Goal: Task Accomplishment & Management: Use online tool/utility

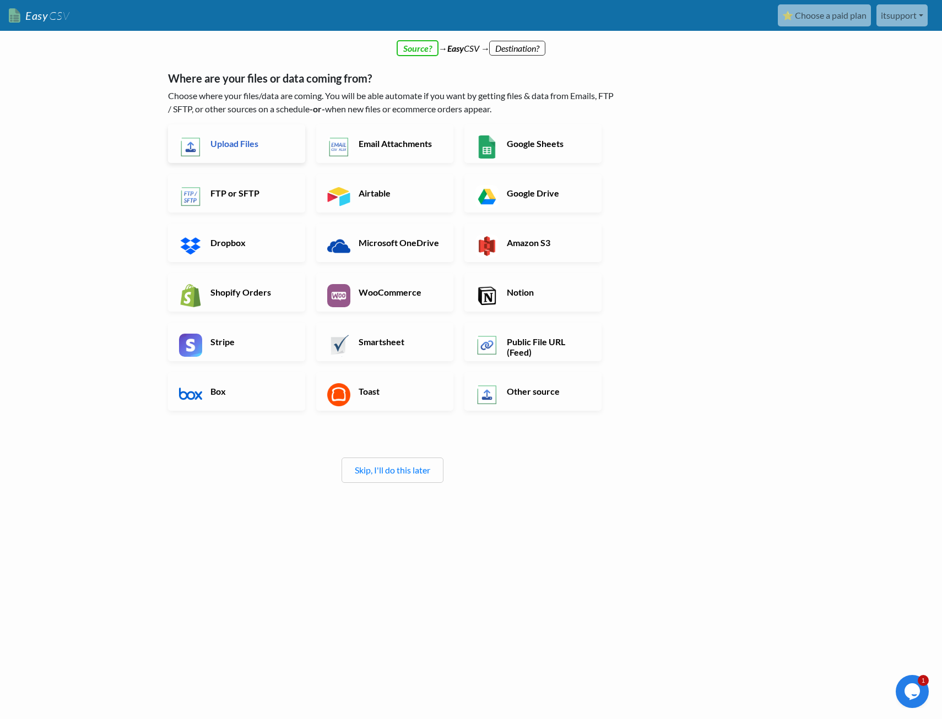
click at [214, 152] on link "Upload Files" at bounding box center [236, 143] width 137 height 39
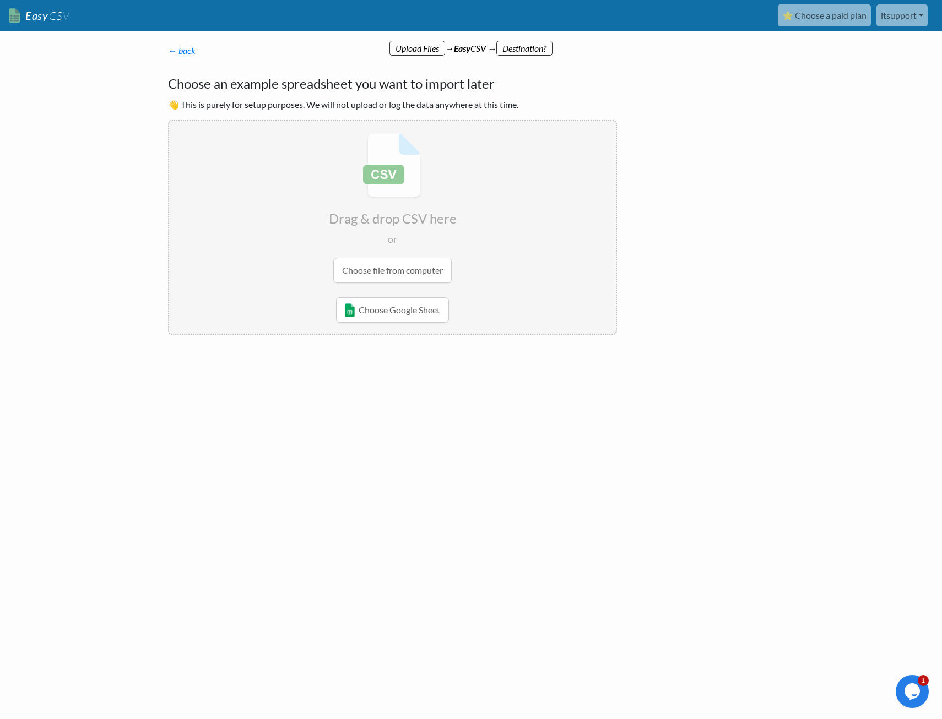
click at [384, 274] on input "file" at bounding box center [392, 207] width 447 height 173
type input "C:\fakepath\procore_contacts2.csv"
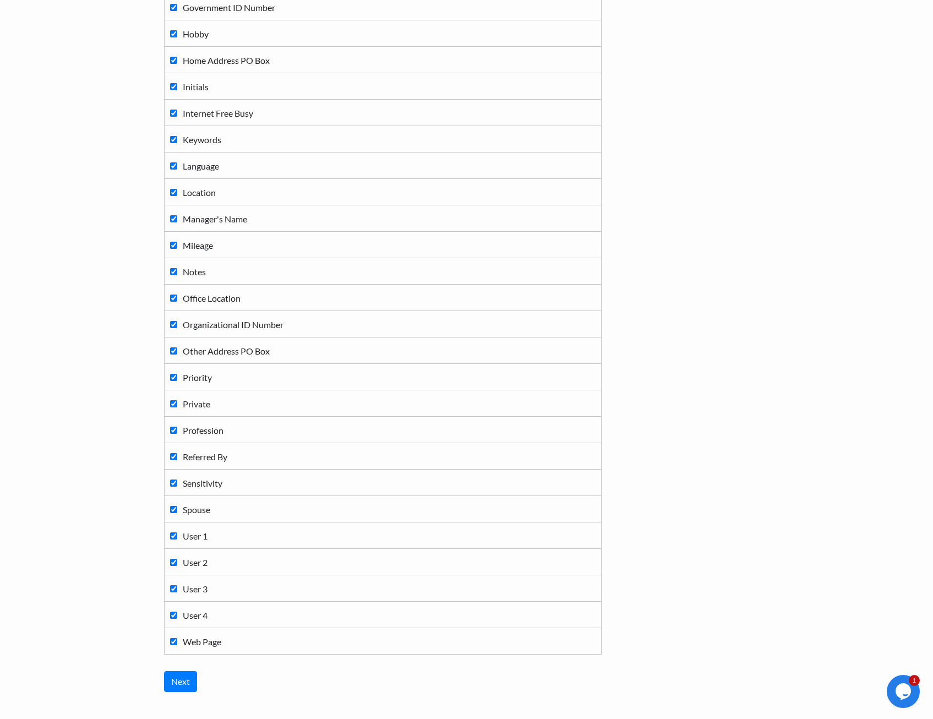
scroll to position [2000, 0]
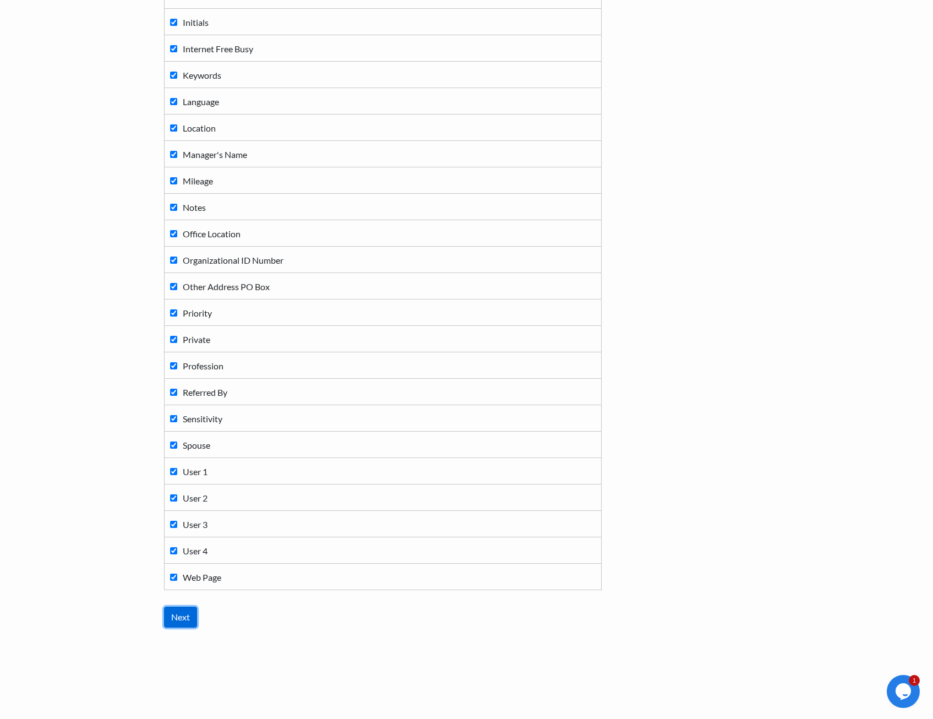
click at [181, 618] on input "Next" at bounding box center [180, 617] width 33 height 21
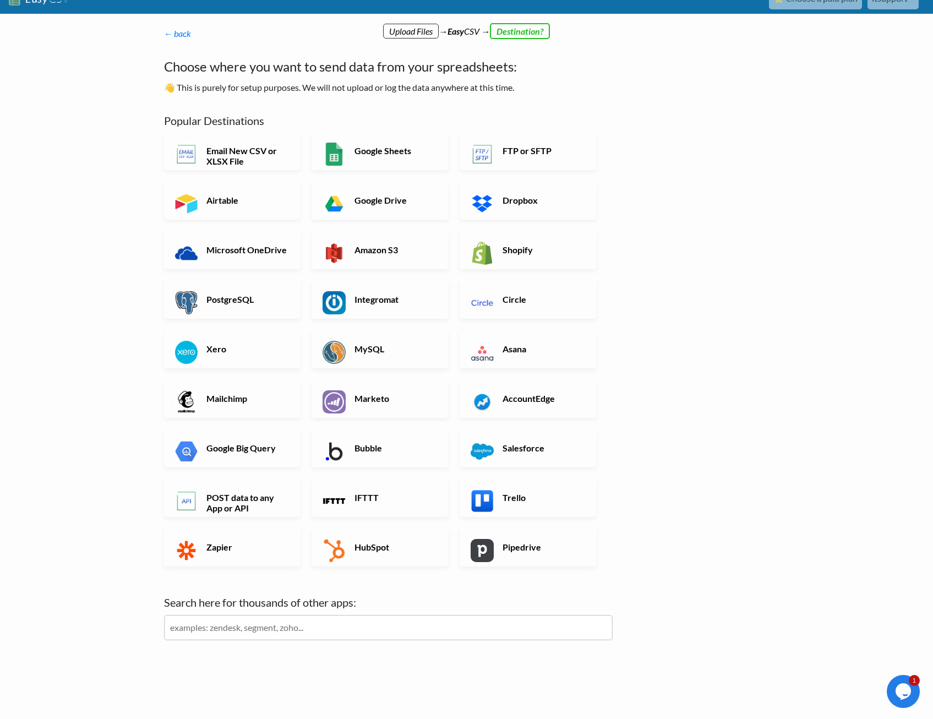
scroll to position [0, 0]
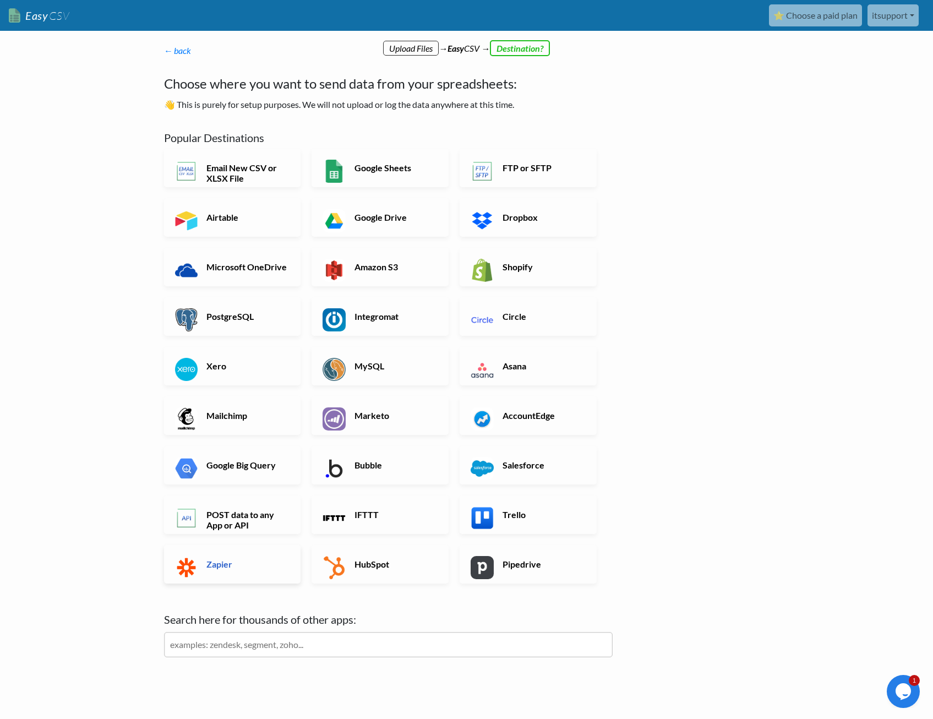
click at [245, 572] on link "Zapier" at bounding box center [232, 564] width 137 height 39
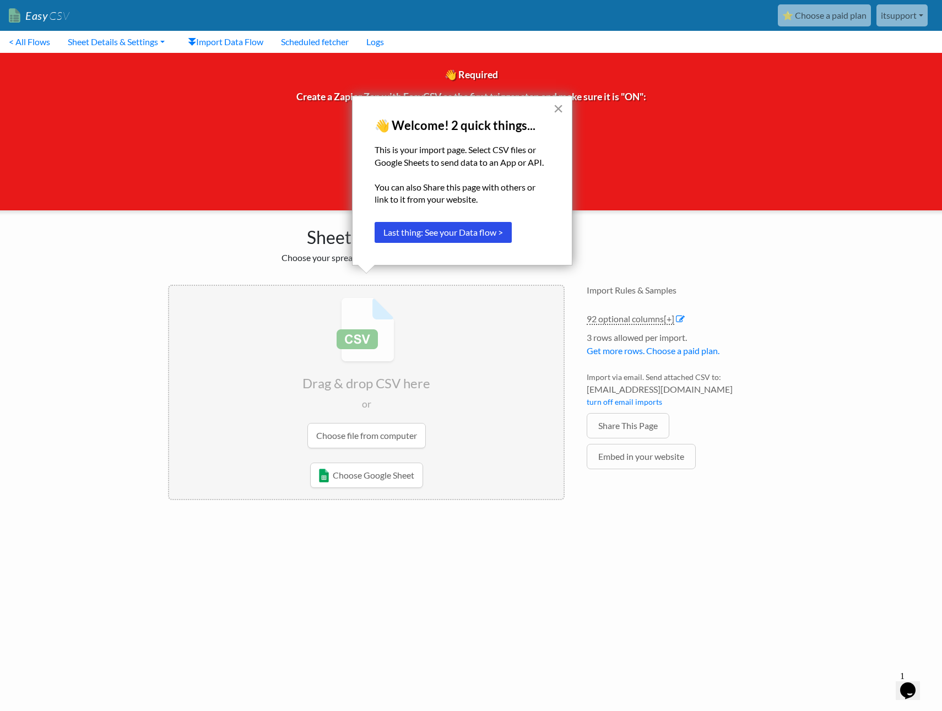
click at [559, 110] on button "×" at bounding box center [558, 109] width 10 height 18
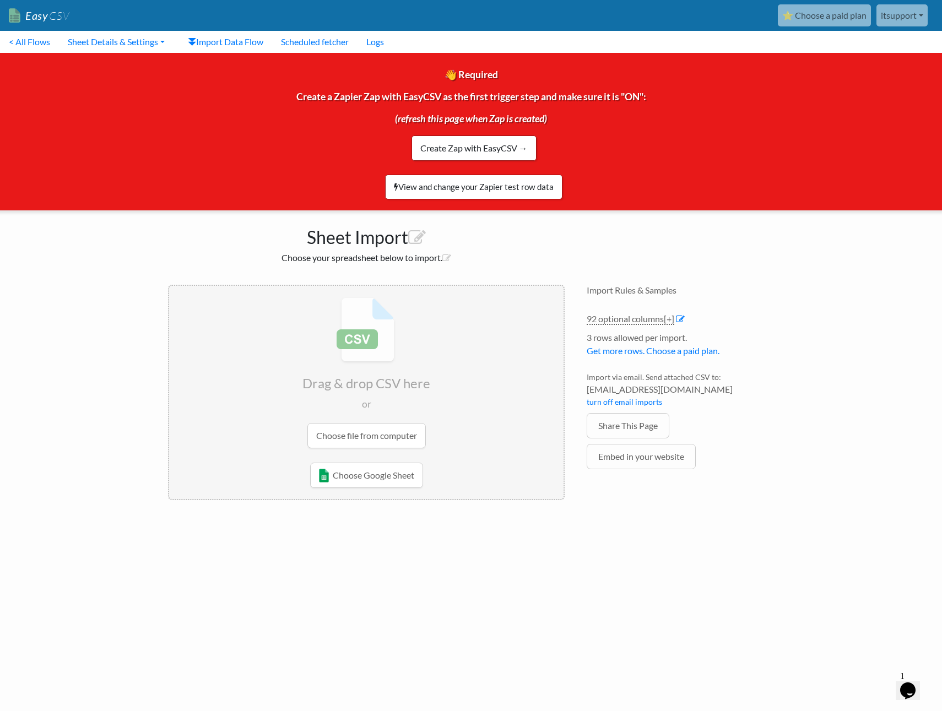
click at [385, 437] on input "file" at bounding box center [366, 372] width 394 height 173
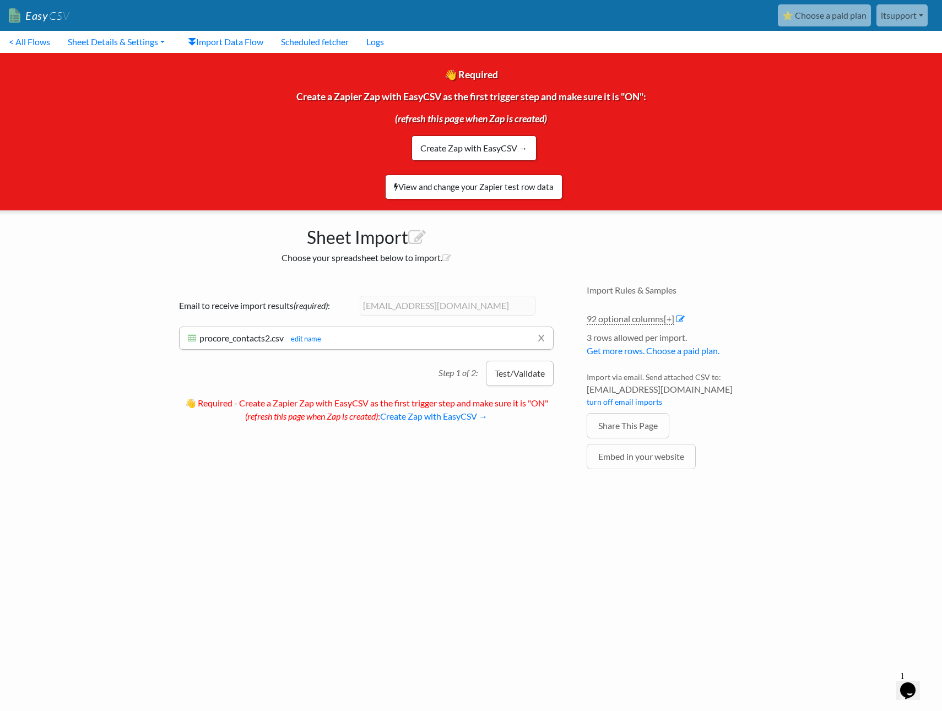
click at [527, 375] on button "Test/Validate" at bounding box center [520, 373] width 68 height 25
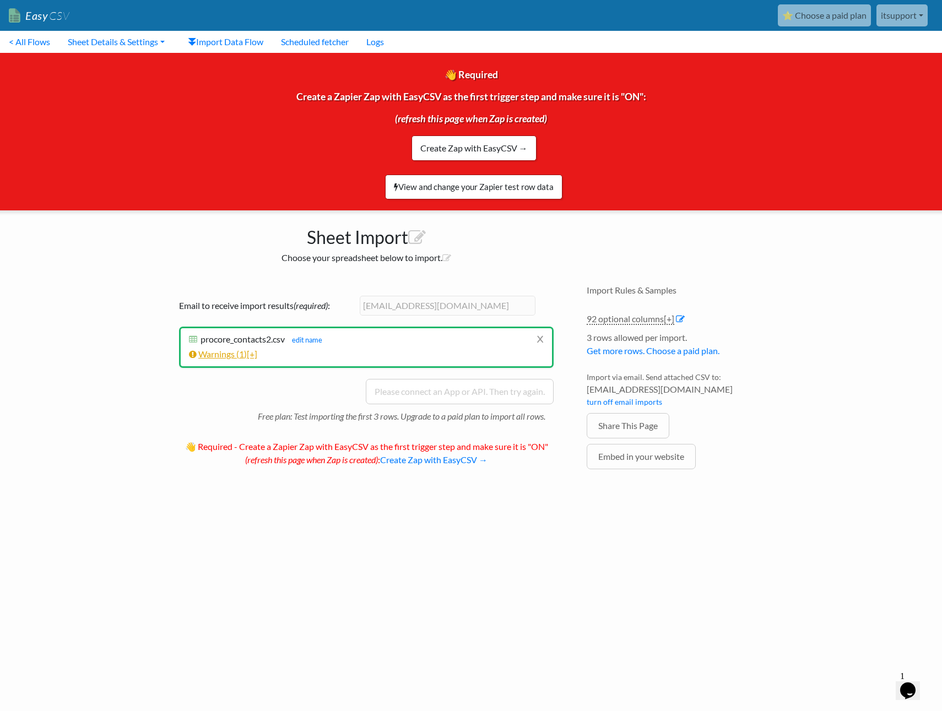
click at [255, 357] on span "[+]" at bounding box center [252, 354] width 10 height 10
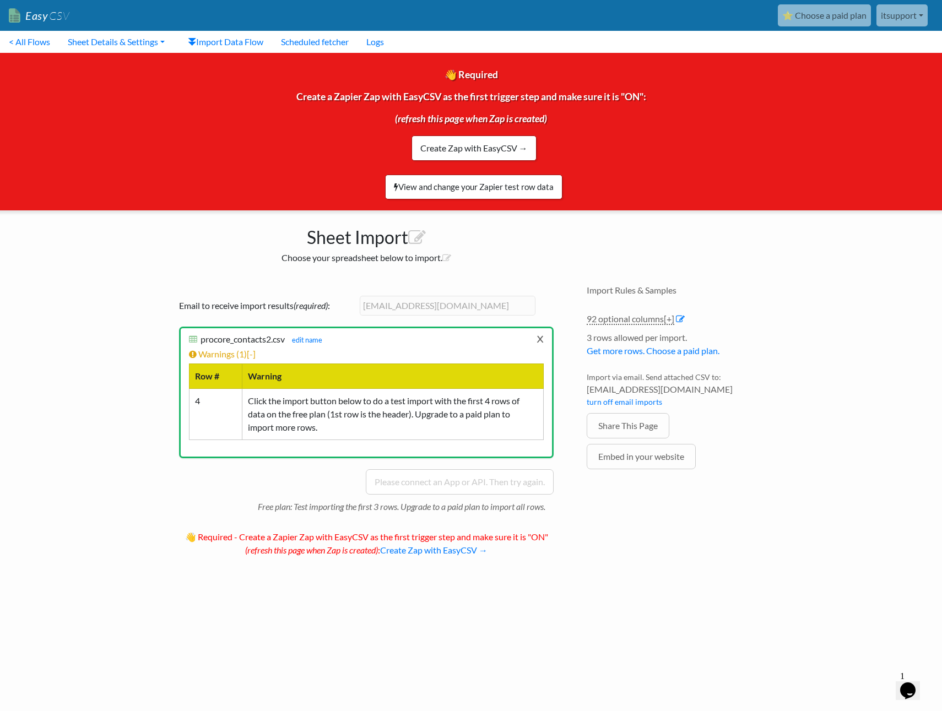
click at [542, 338] on link "x" at bounding box center [539, 338] width 7 height 21
